Goal: Task Accomplishment & Management: Use online tool/utility

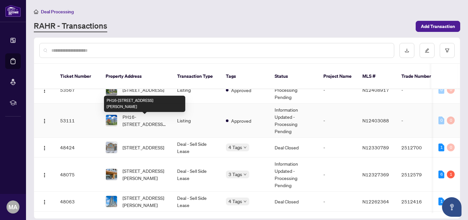
scroll to position [13, 0]
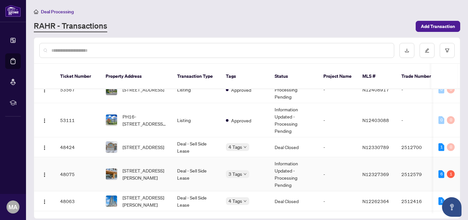
click at [191, 176] on td "Deal - Sell Side Lease" at bounding box center [196, 174] width 49 height 34
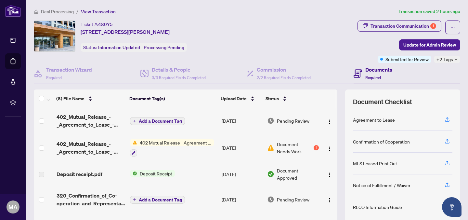
click at [165, 122] on span "Add a Document Tag" at bounding box center [160, 121] width 43 height 5
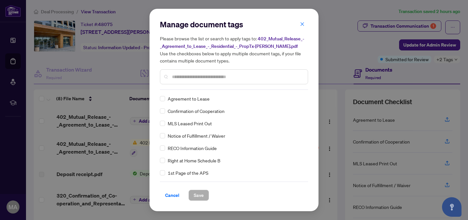
click at [191, 80] on input "text" at bounding box center [237, 76] width 131 height 7
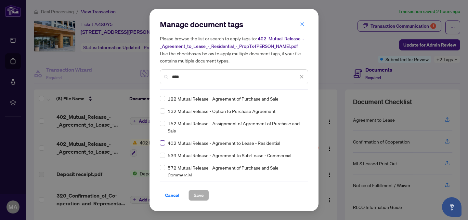
type input "****"
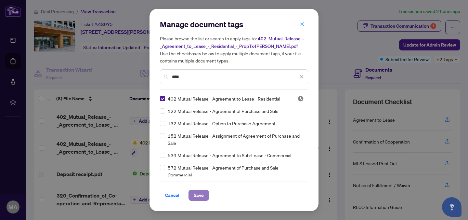
click at [196, 197] on span "Save" at bounding box center [199, 195] width 10 height 10
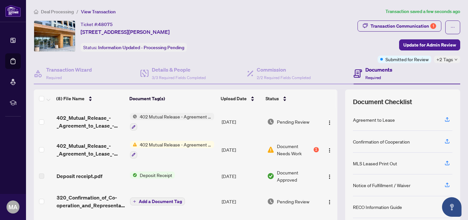
click at [58, 11] on span "Deal Processing" at bounding box center [57, 12] width 33 height 6
